Goal: Book appointment/travel/reservation

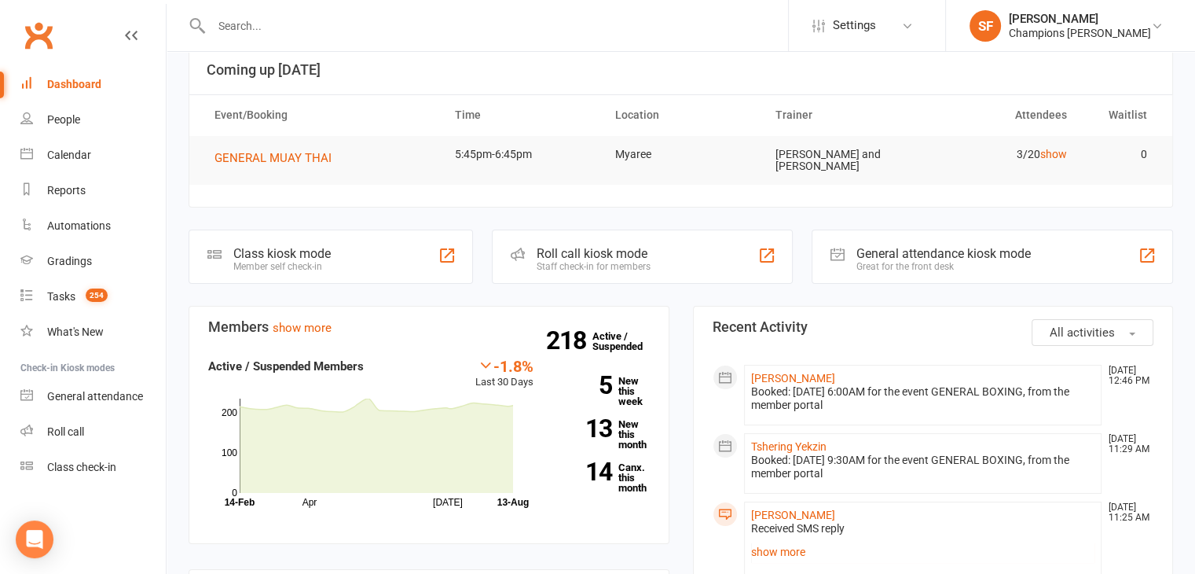
scroll to position [236, 0]
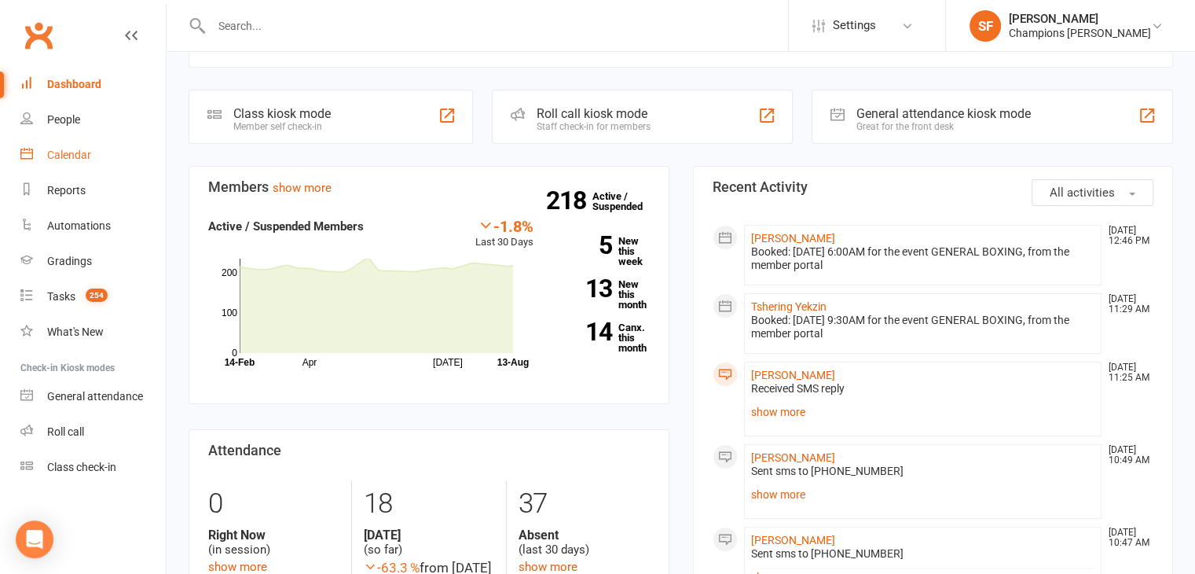
click at [79, 160] on div "Calendar" at bounding box center [69, 155] width 44 height 13
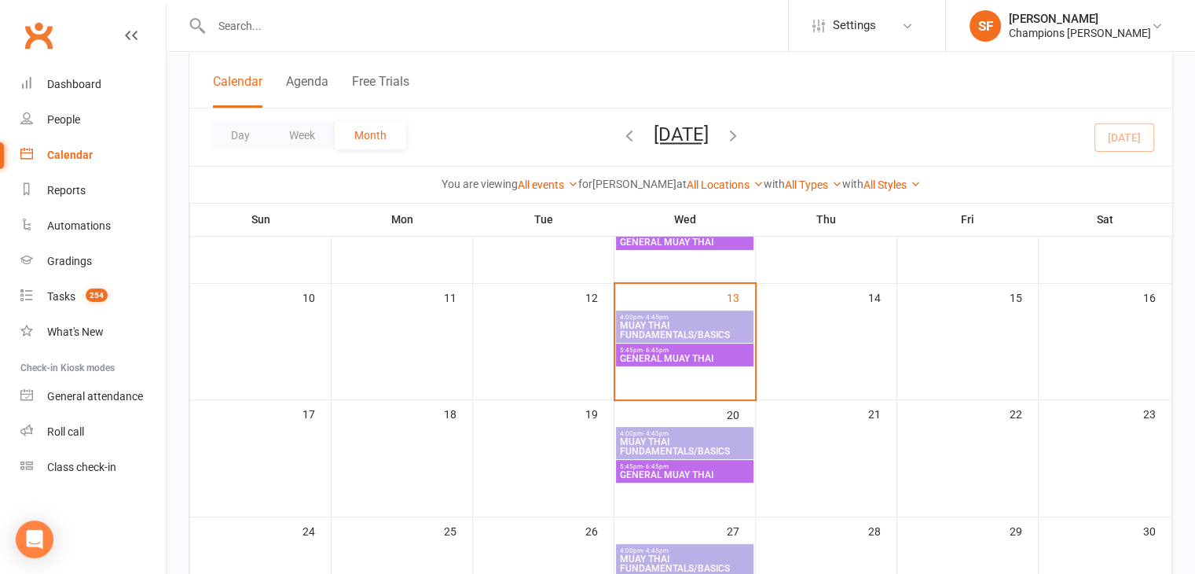
scroll to position [314, 0]
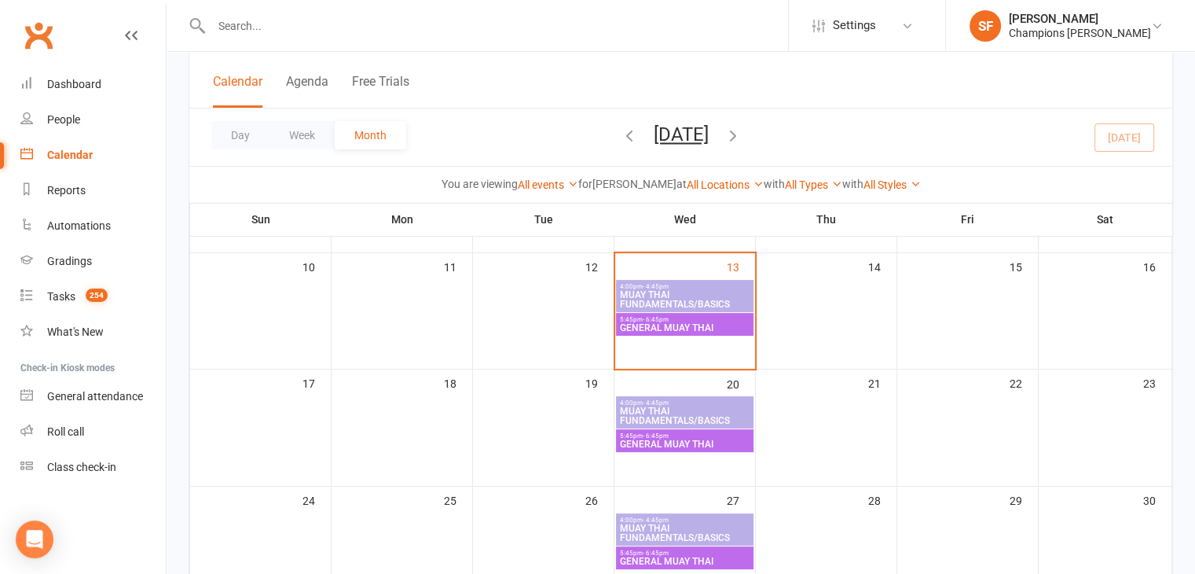
click at [644, 295] on span "MUAY THAI FUNDAMENTALS/BASICS" at bounding box center [684, 299] width 131 height 19
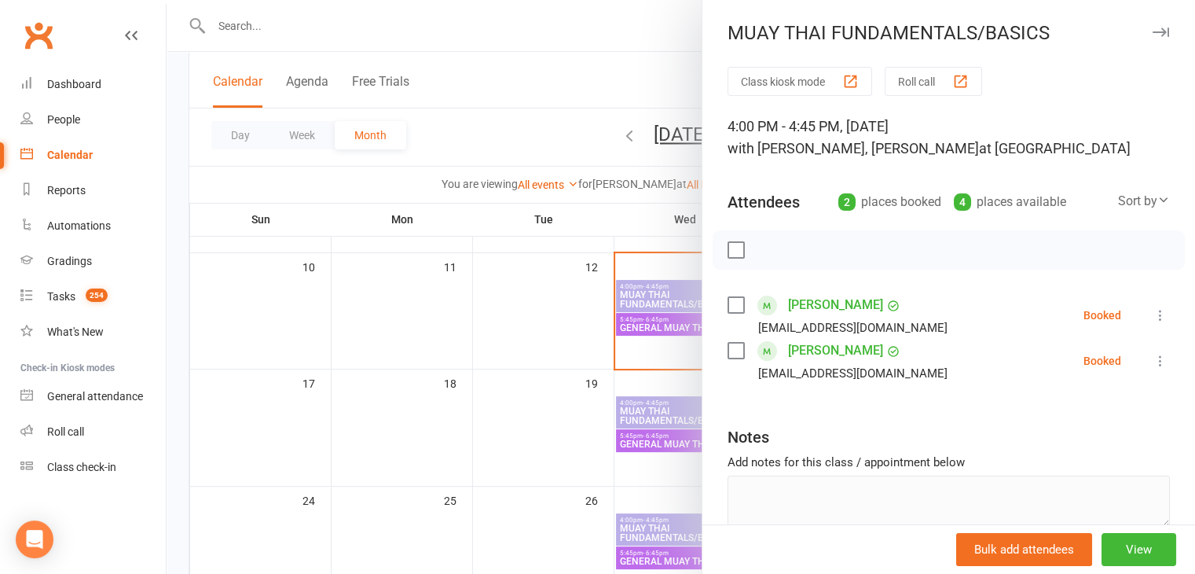
click at [567, 325] on div at bounding box center [681, 287] width 1029 height 574
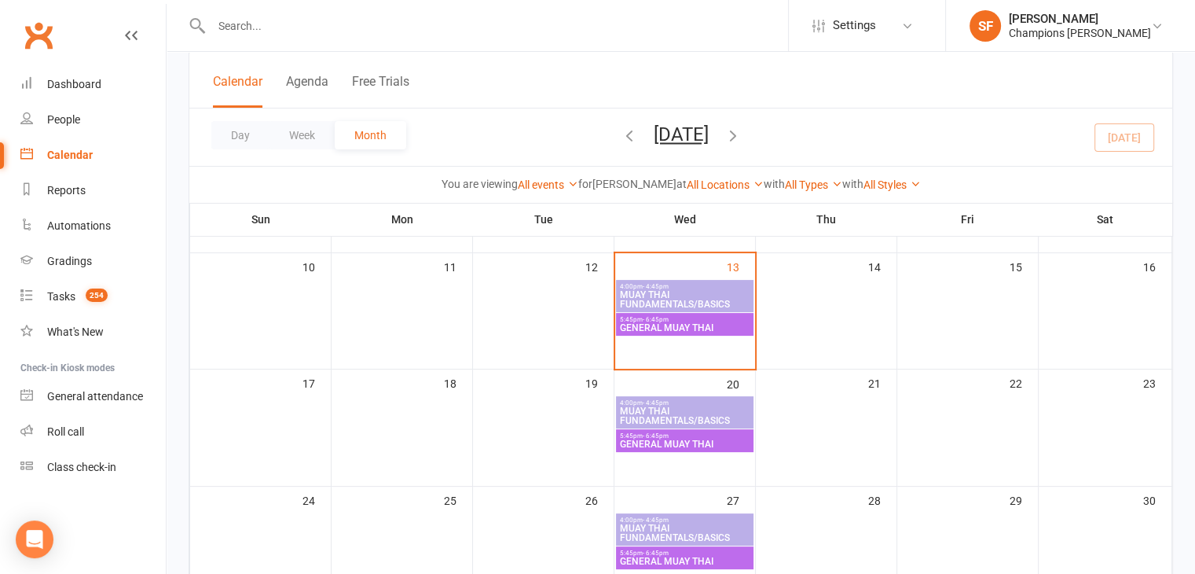
click at [702, 298] on span "MUAY THAI FUNDAMENTALS/BASICS" at bounding box center [684, 299] width 131 height 19
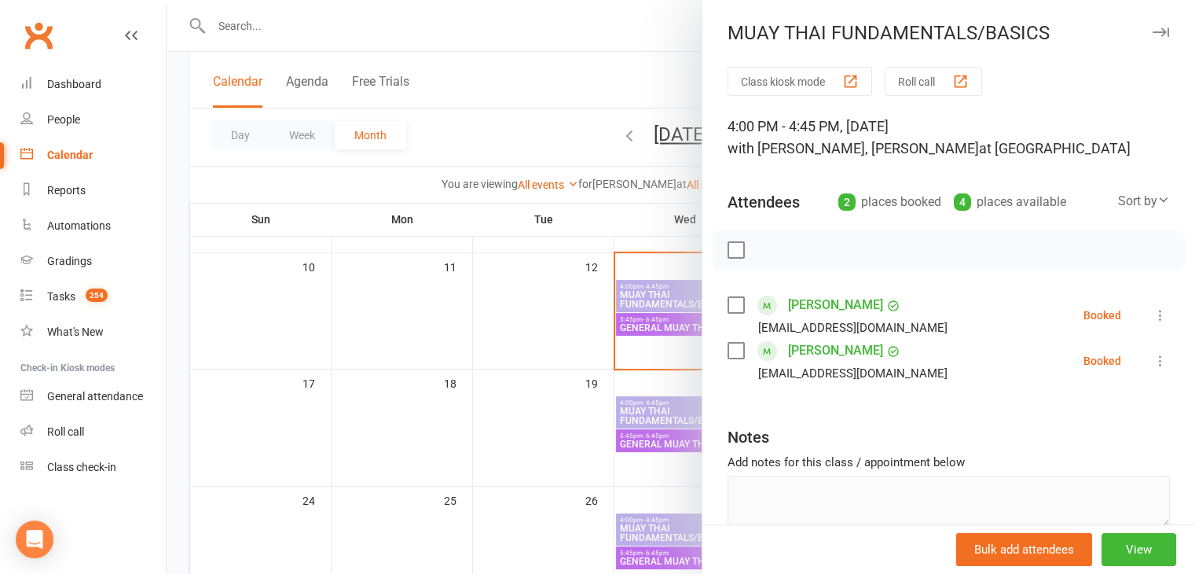
click at [569, 309] on div at bounding box center [681, 287] width 1029 height 574
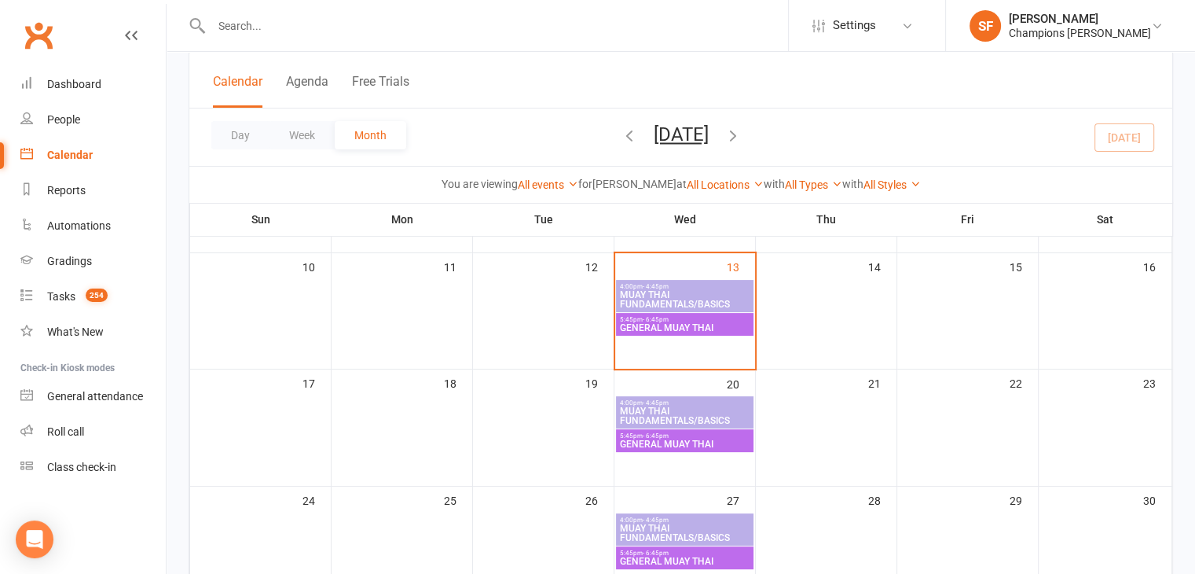
click at [666, 319] on span "- 6:45pm" at bounding box center [656, 319] width 26 height 7
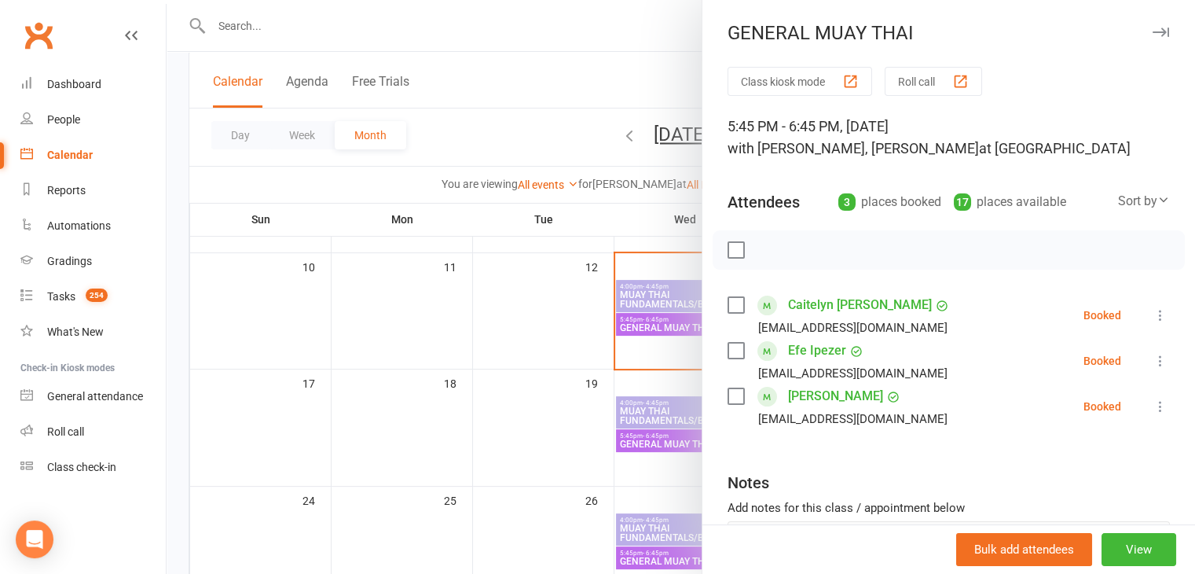
click at [622, 328] on div at bounding box center [681, 287] width 1029 height 574
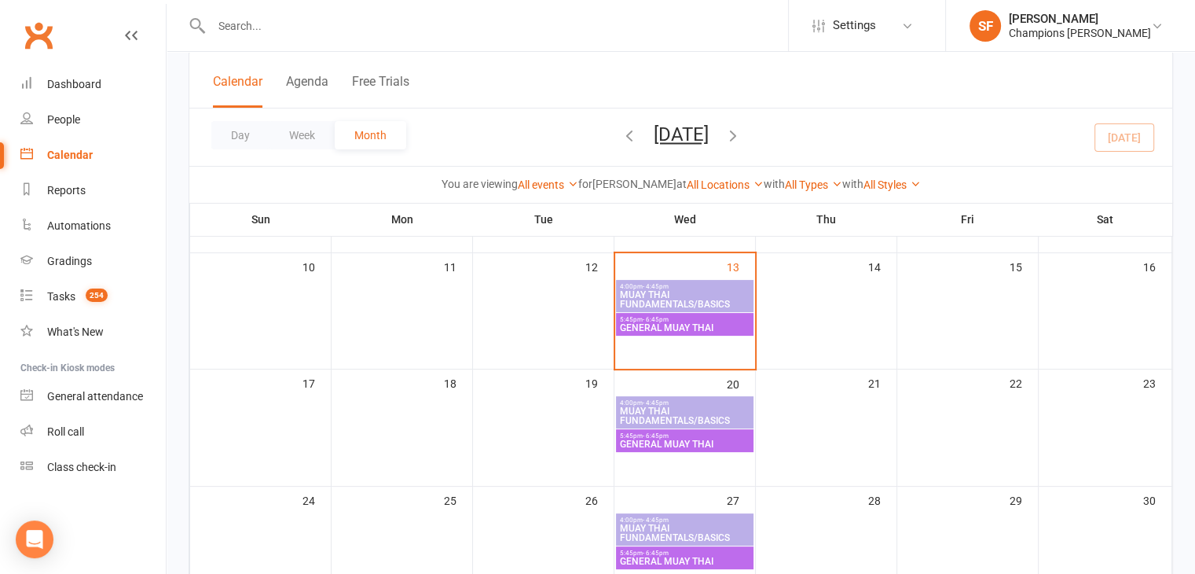
click at [704, 285] on span "4:00pm - 4:45pm" at bounding box center [684, 286] width 131 height 7
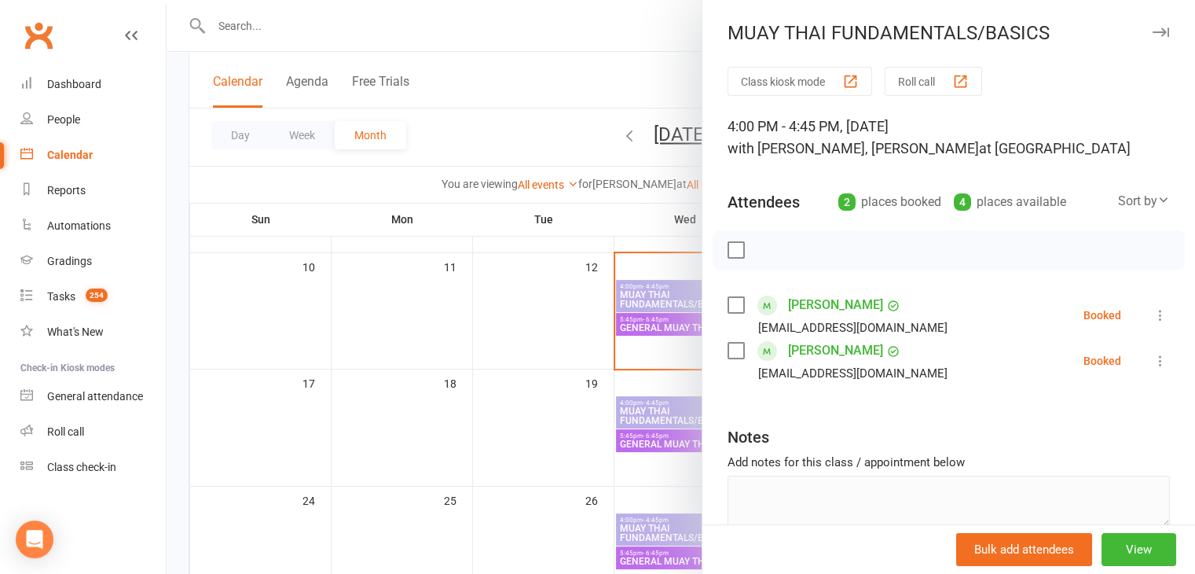
click at [604, 284] on div at bounding box center [681, 287] width 1029 height 574
